Goal: Task Accomplishment & Management: Use online tool/utility

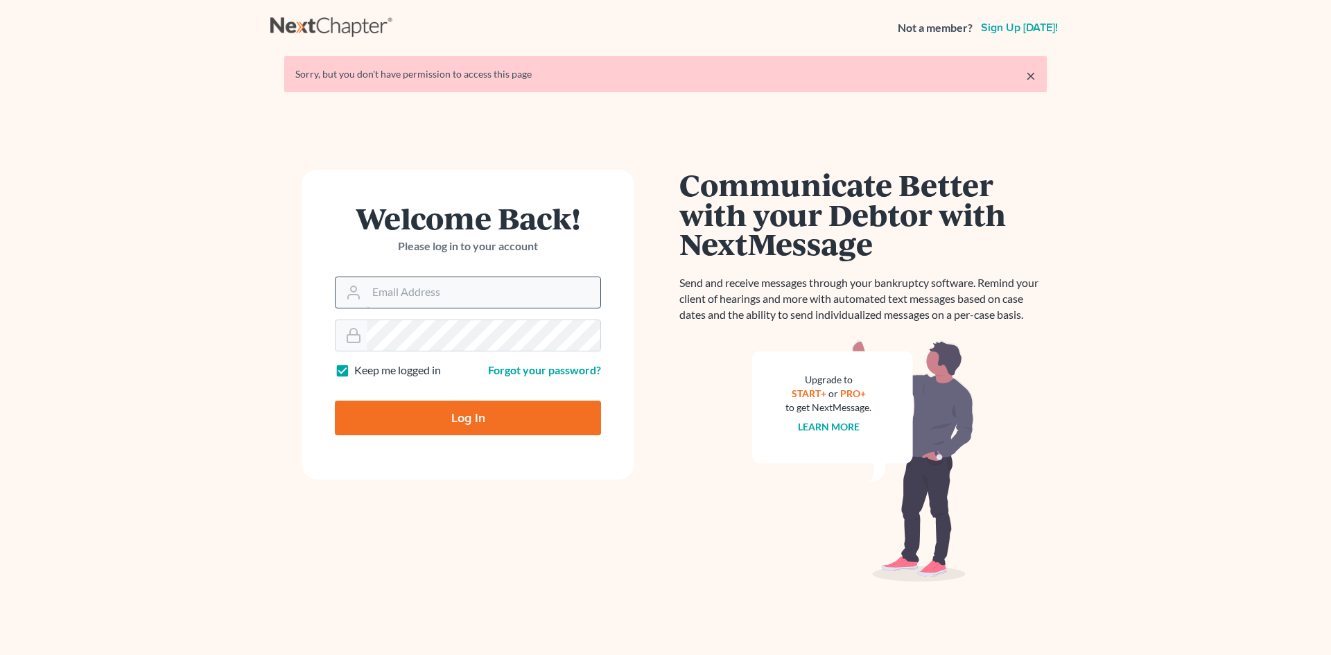
click at [469, 288] on input "Email Address" at bounding box center [484, 292] width 234 height 30
type input "[PERSON_NAME][EMAIL_ADDRESS][DOMAIN_NAME]"
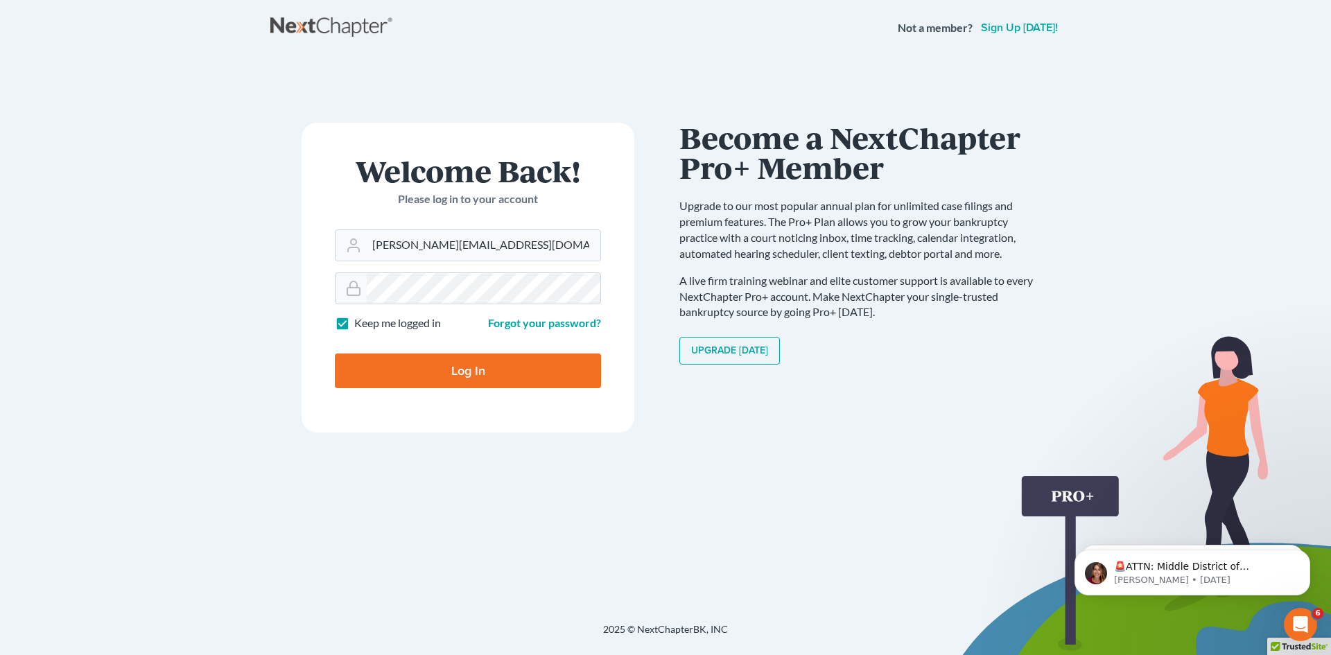
click at [428, 374] on input "Log In" at bounding box center [468, 371] width 266 height 35
type input "Thinking..."
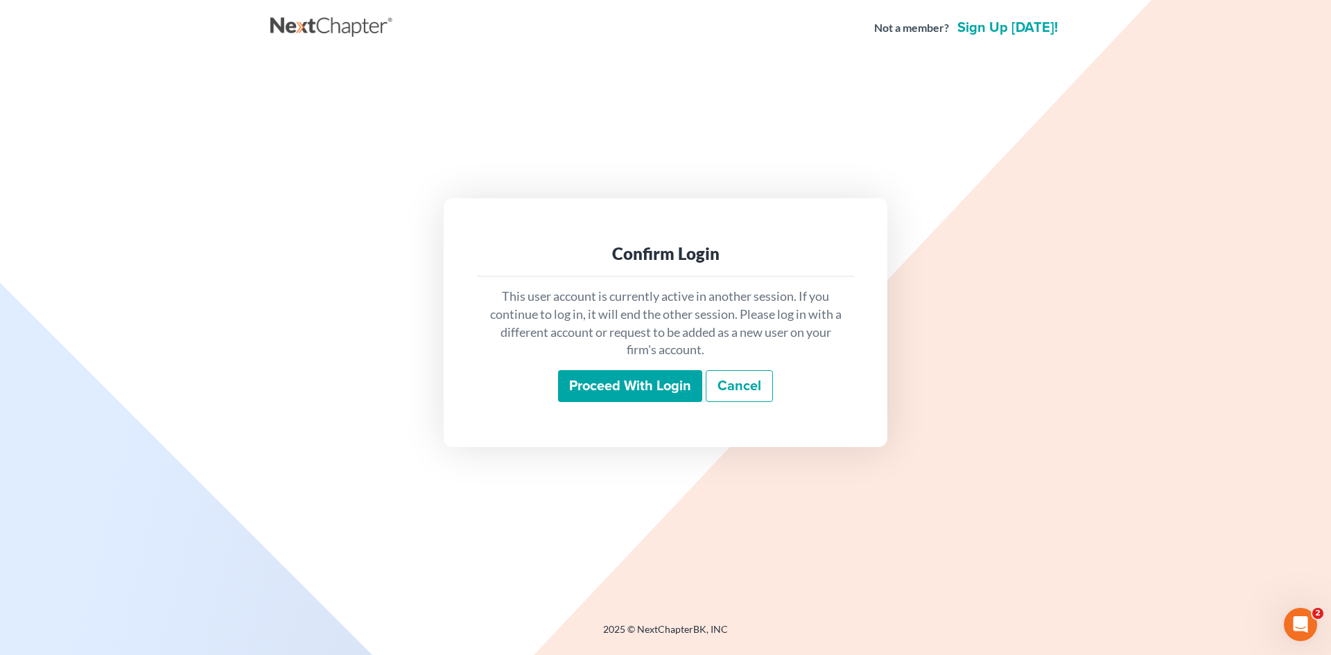
click at [647, 385] on input "Proceed with login" at bounding box center [630, 386] width 144 height 32
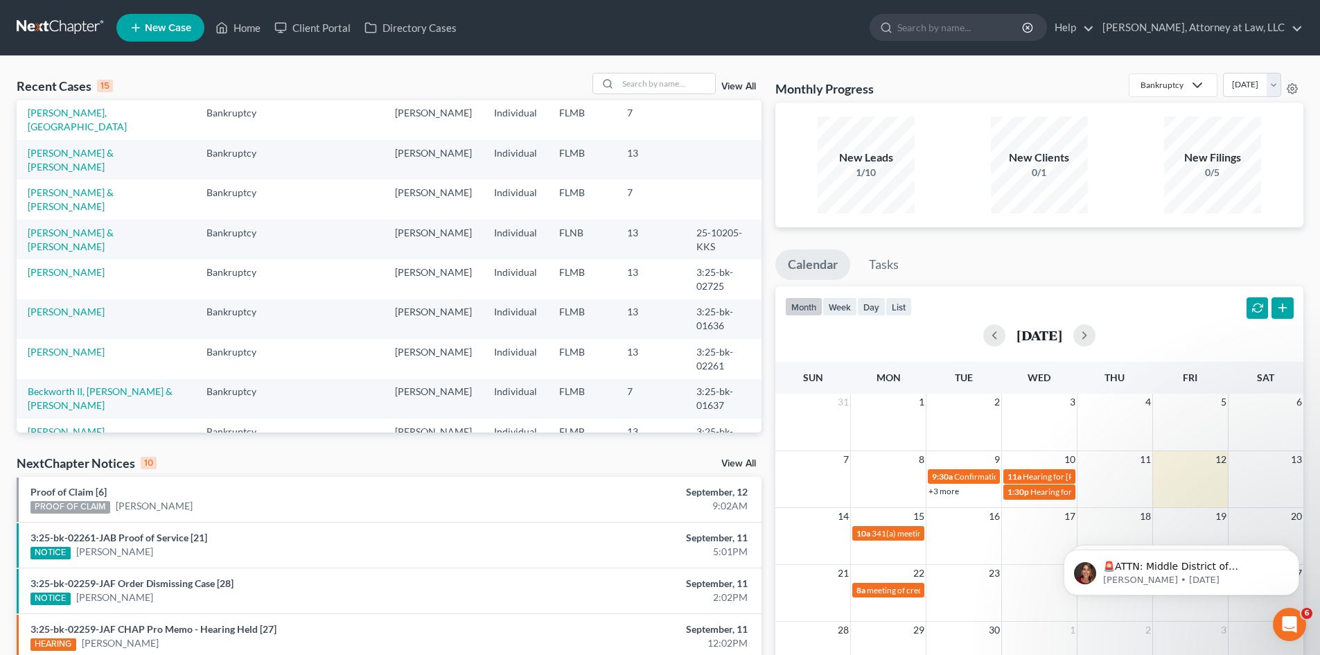
scroll to position [139, 0]
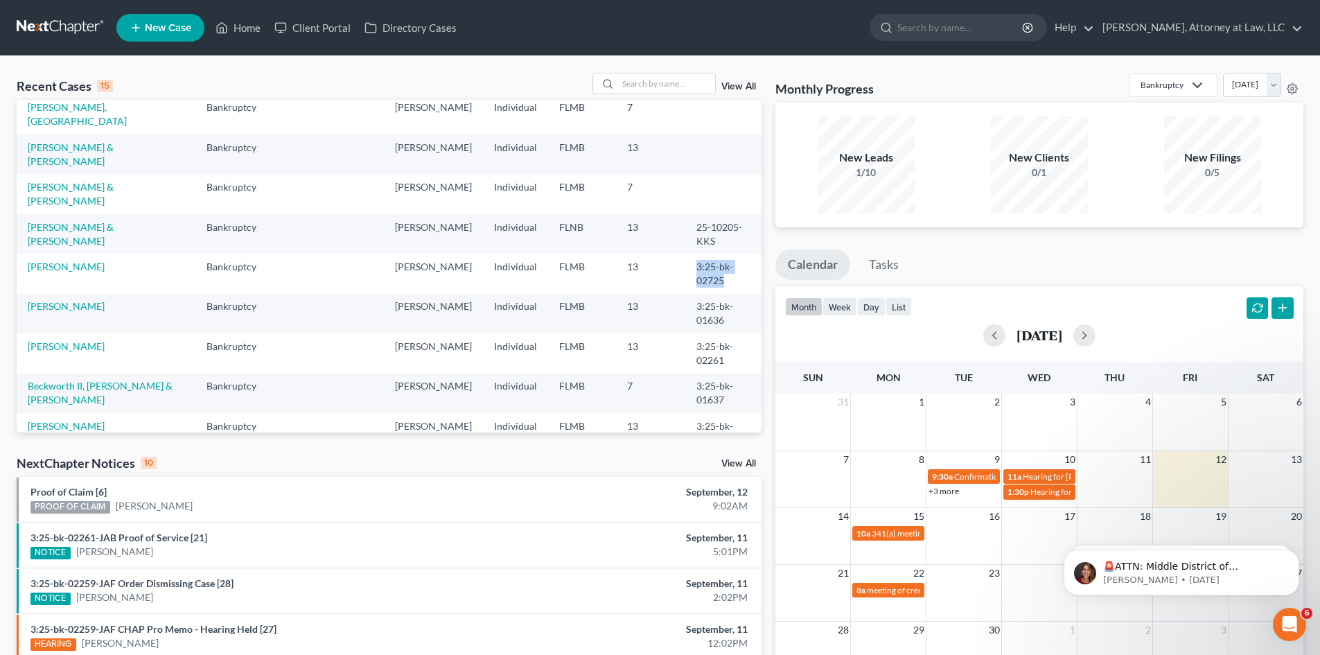
drag, startPoint x: 681, startPoint y: 280, endPoint x: 726, endPoint y: 301, distance: 50.3
click at [726, 293] on td "3:25-bk-02725" at bounding box center [724, 274] width 76 height 40
copy td "3:25-bk-02725"
